Goal: Transaction & Acquisition: Purchase product/service

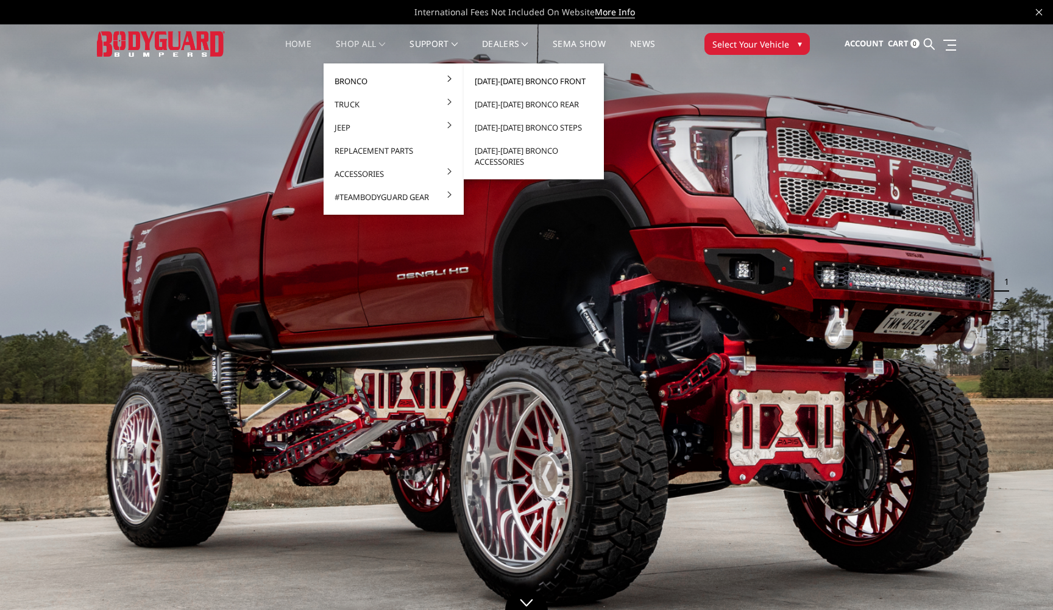
click at [547, 79] on link "[DATE]-[DATE] Bronco Front" at bounding box center [534, 80] width 130 height 23
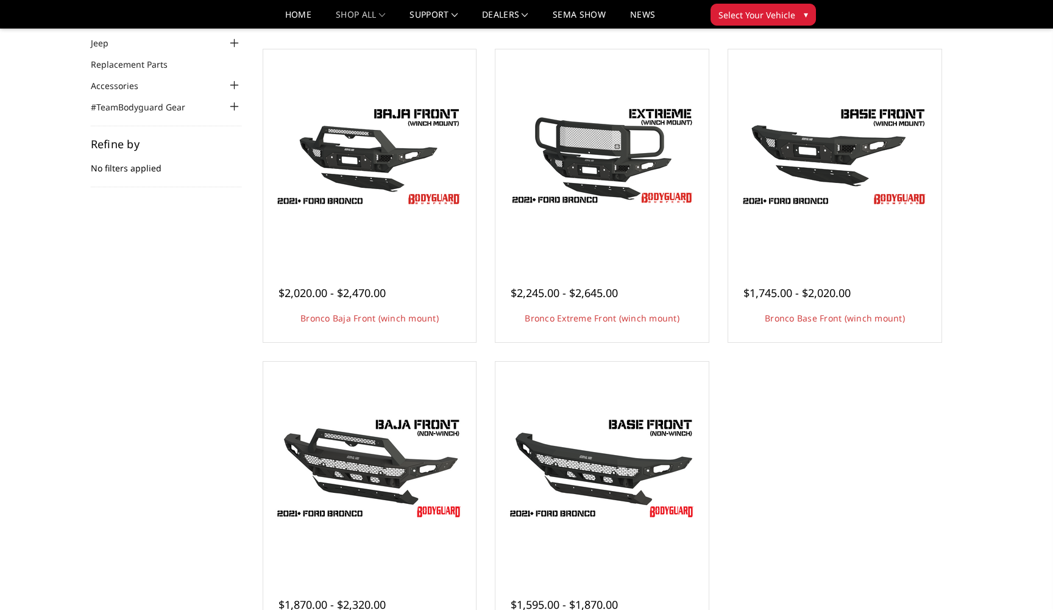
scroll to position [79, 0]
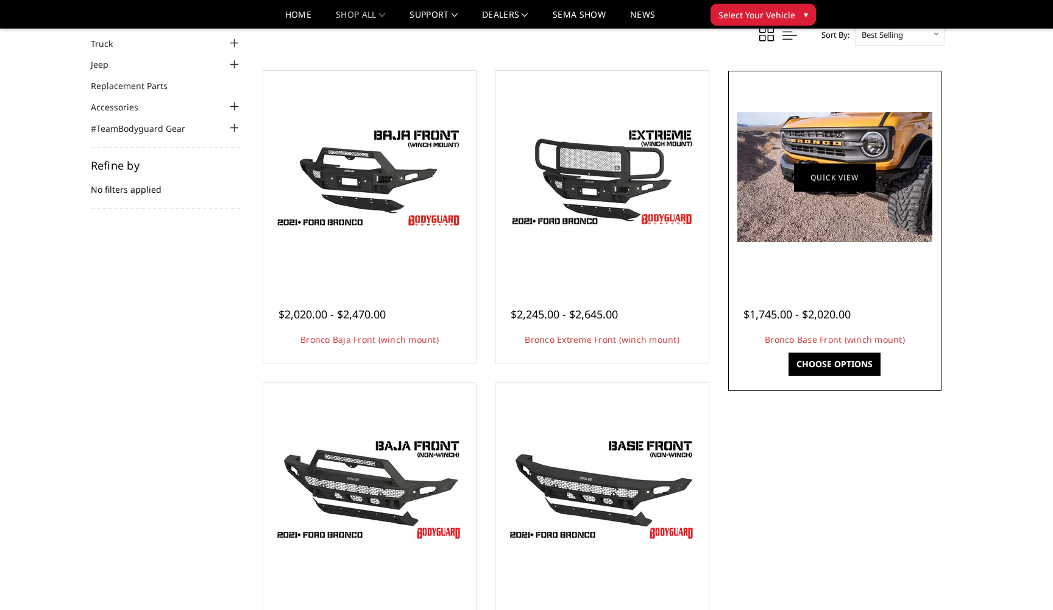
click at [843, 179] on link "Quick view" at bounding box center [835, 177] width 82 height 29
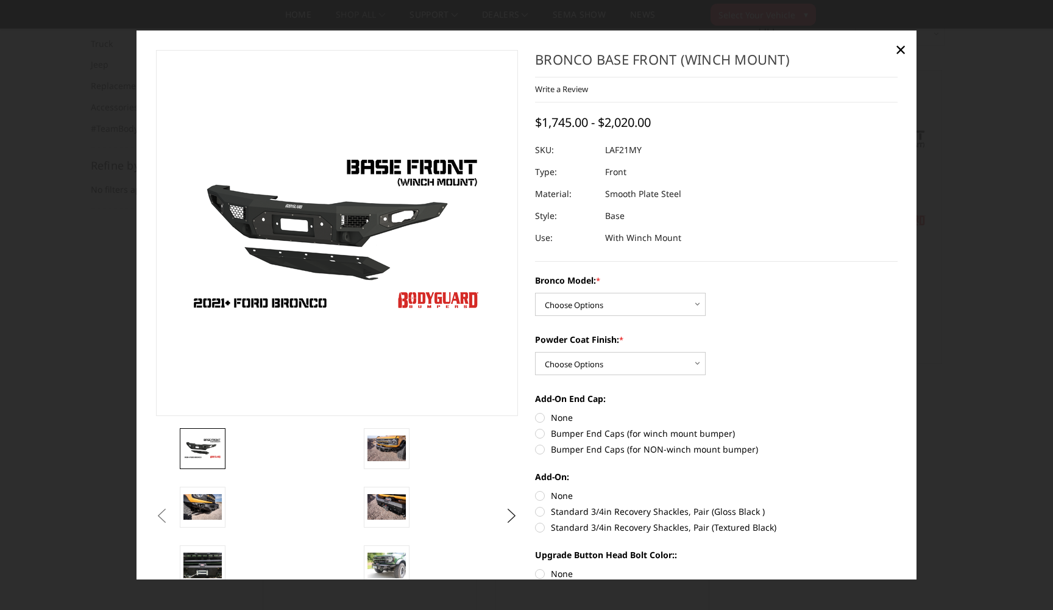
drag, startPoint x: 902, startPoint y: 47, endPoint x: 912, endPoint y: 79, distance: 33.3
click at [902, 47] on span "×" at bounding box center [900, 49] width 11 height 26
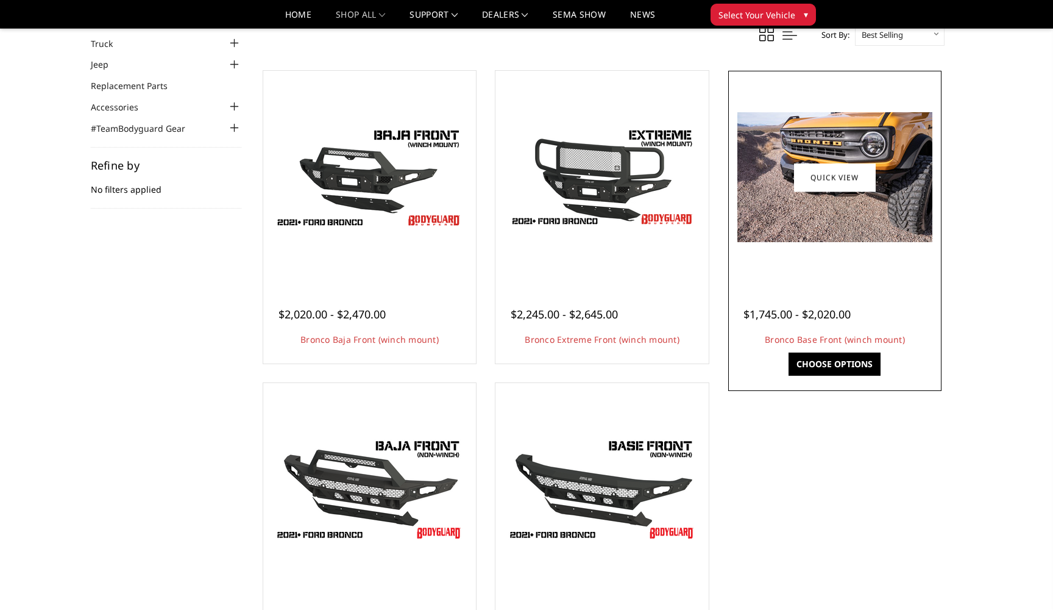
click at [872, 129] on img at bounding box center [835, 177] width 195 height 130
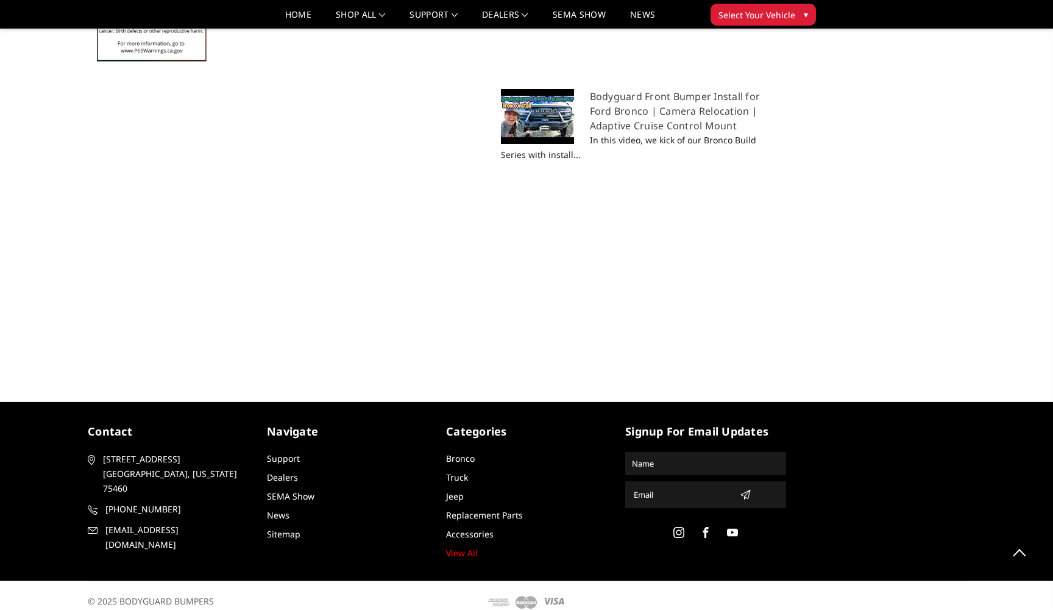
scroll to position [1303, 0]
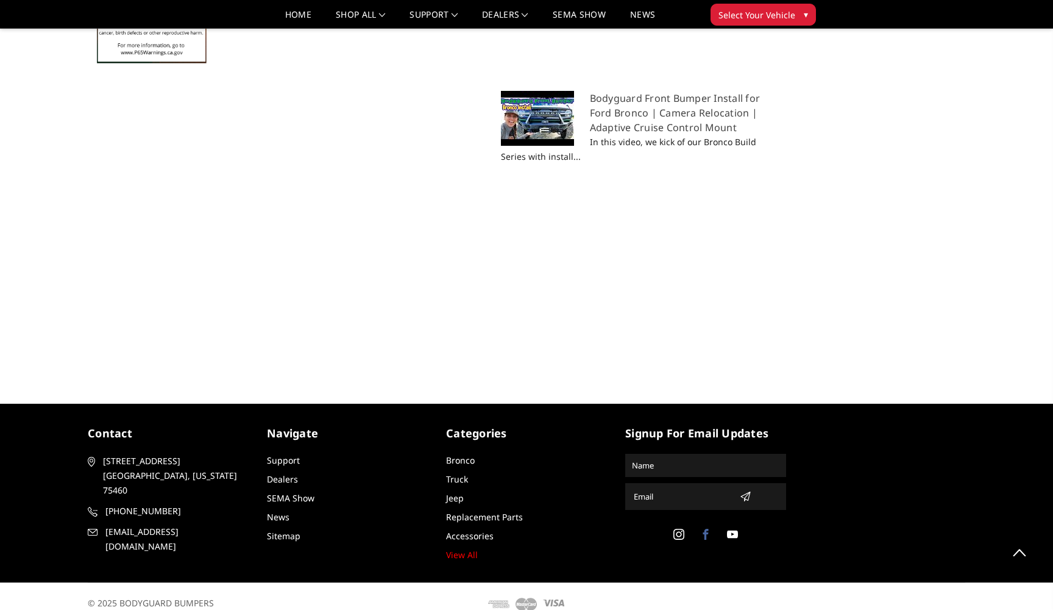
click at [706, 529] on use at bounding box center [705, 534] width 5 height 11
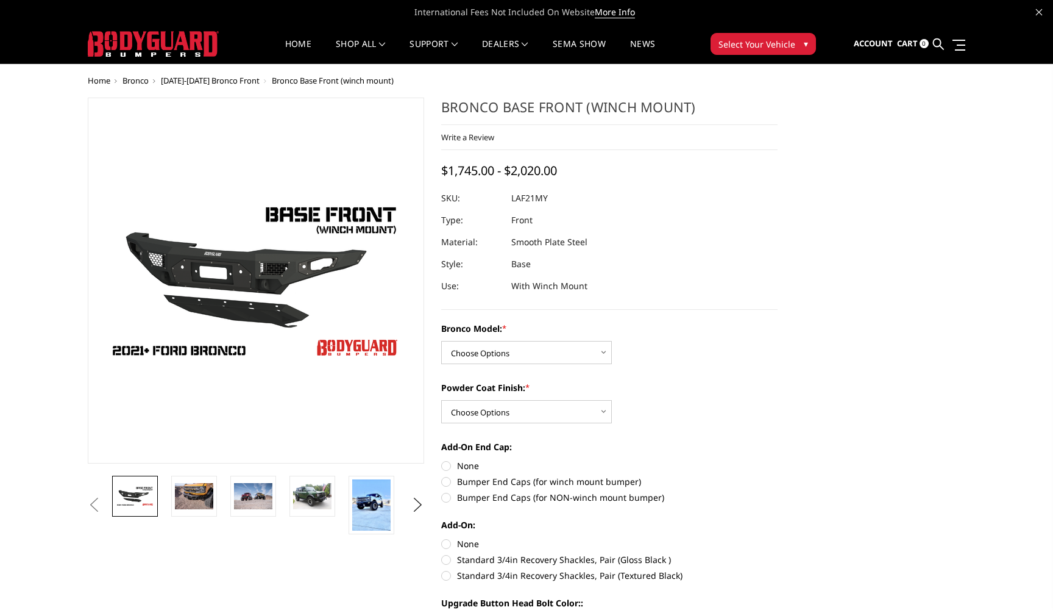
scroll to position [0, 0]
